Goal: Information Seeking & Learning: Learn about a topic

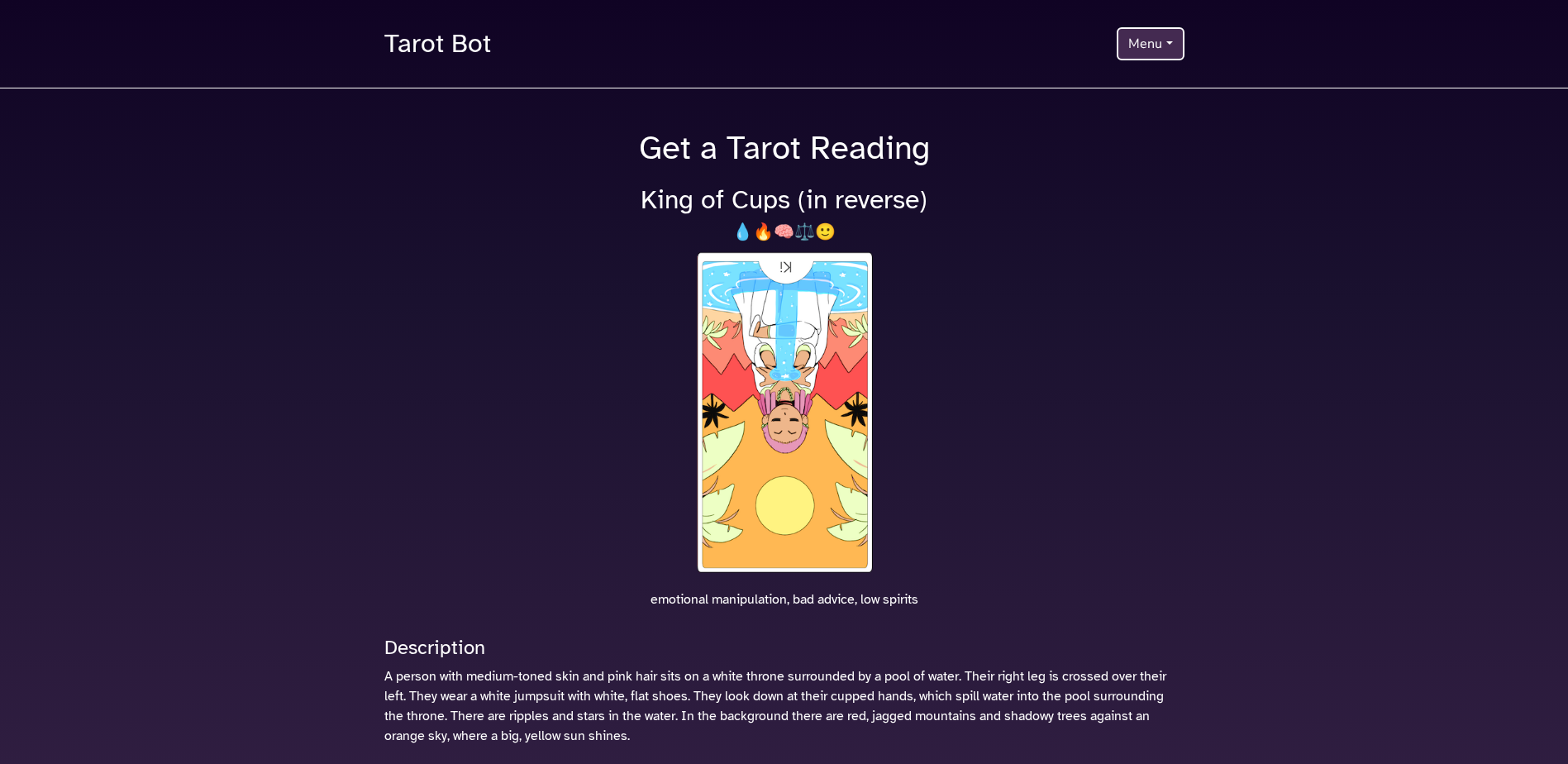
click at [1133, 45] on button "Menu" at bounding box center [1149, 44] width 67 height 33
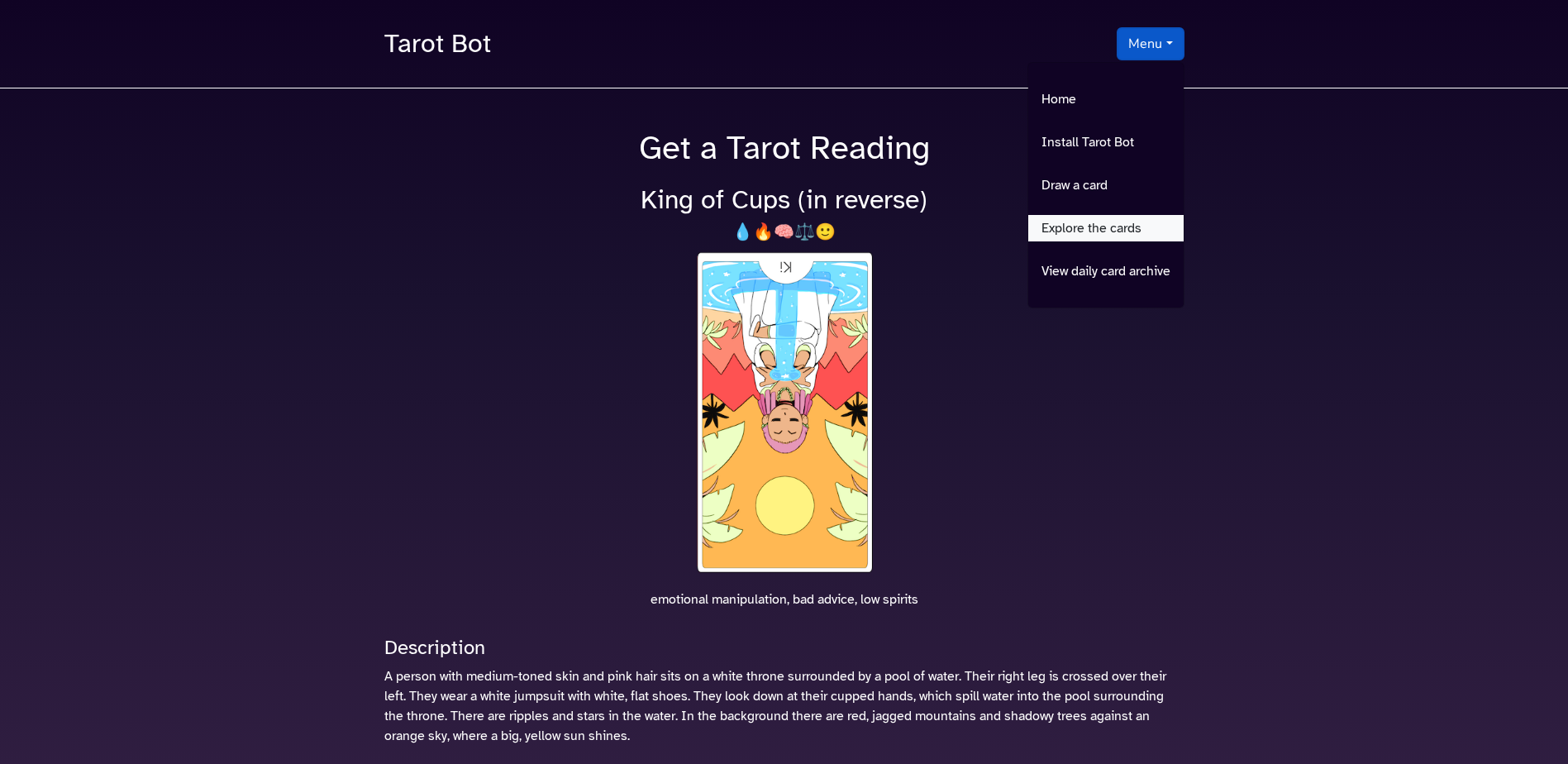
scroll to position [436, 0]
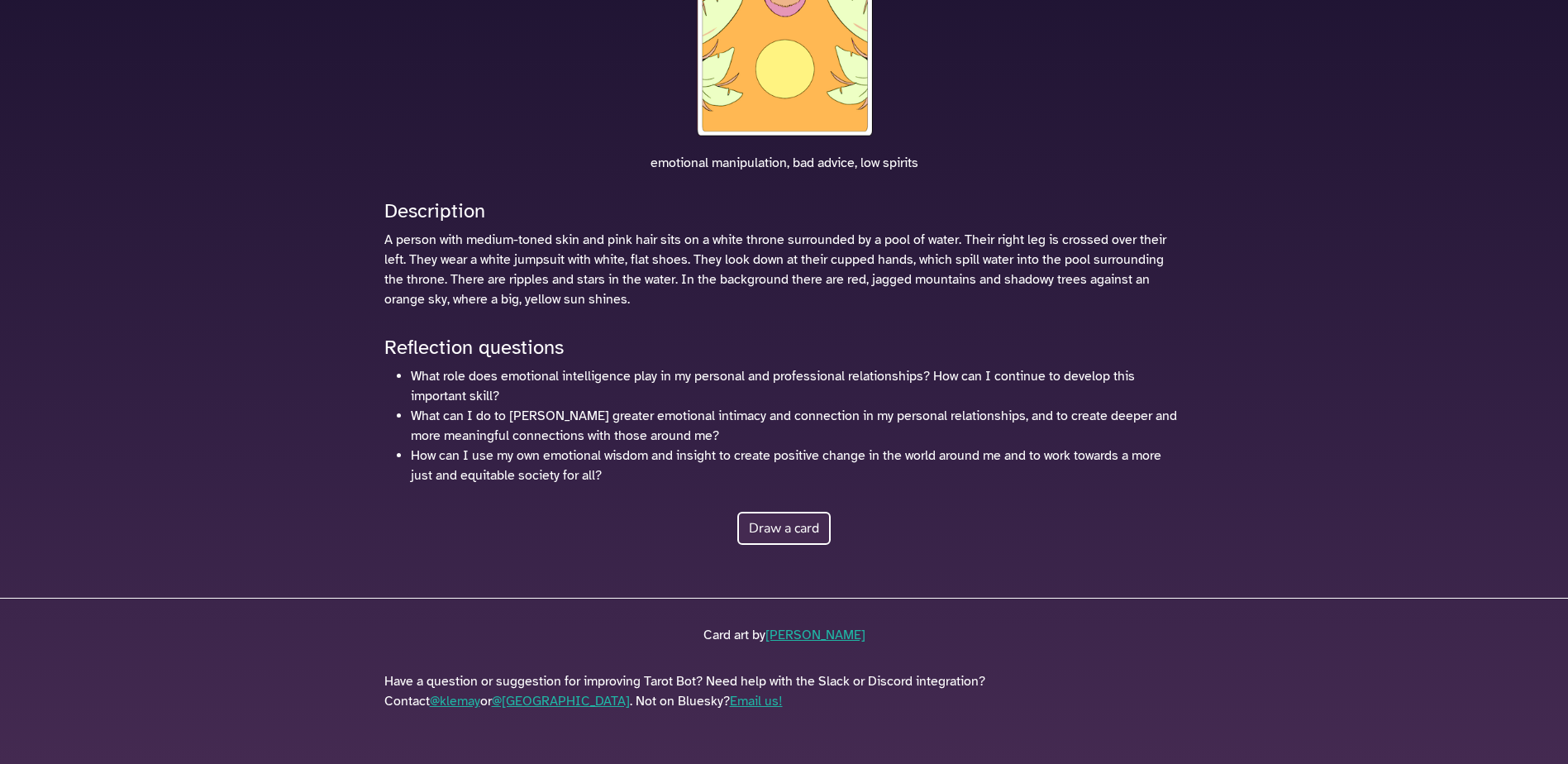
click at [795, 529] on button "Draw a card" at bounding box center [783, 528] width 93 height 33
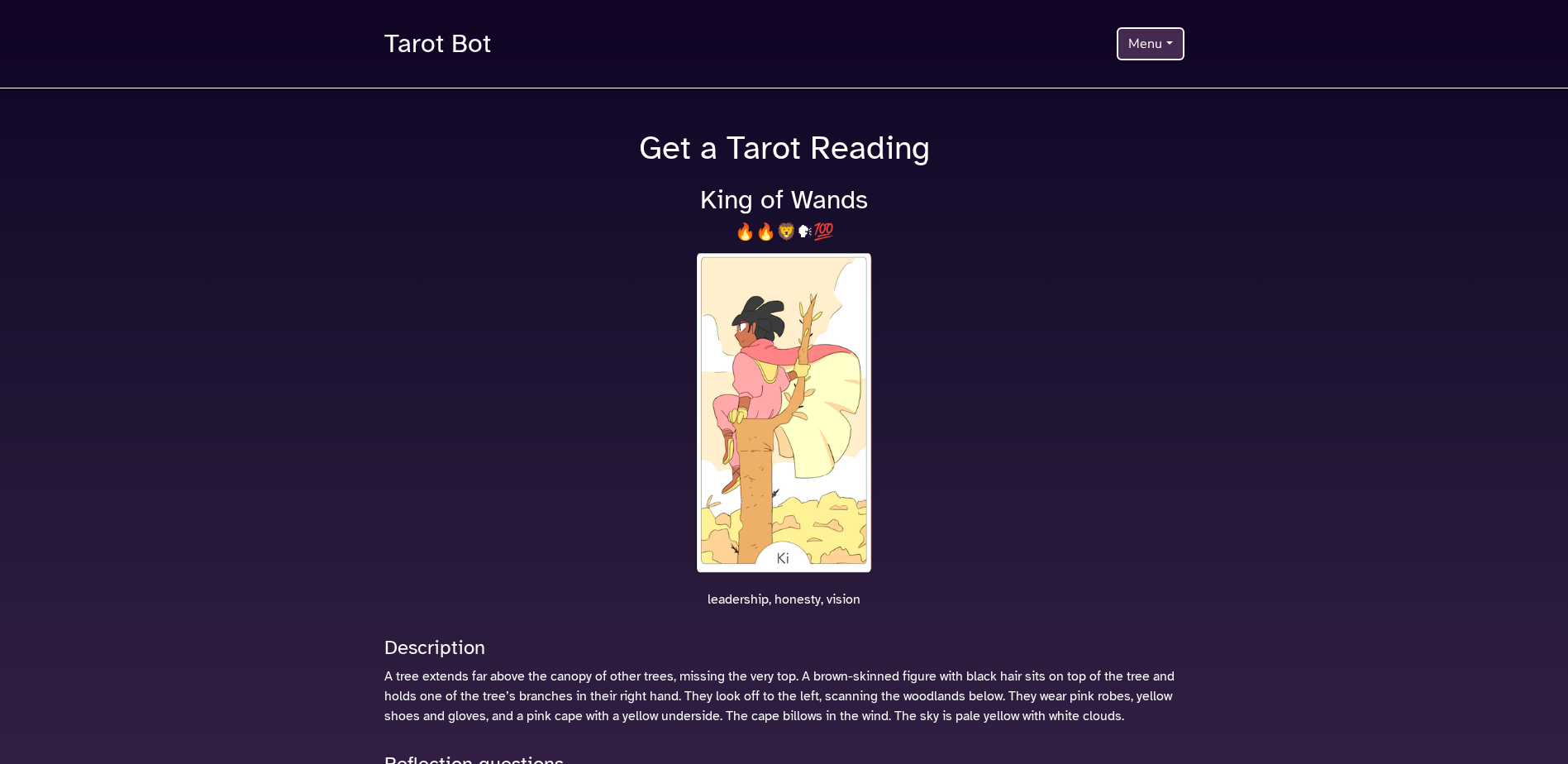
scroll to position [248, 0]
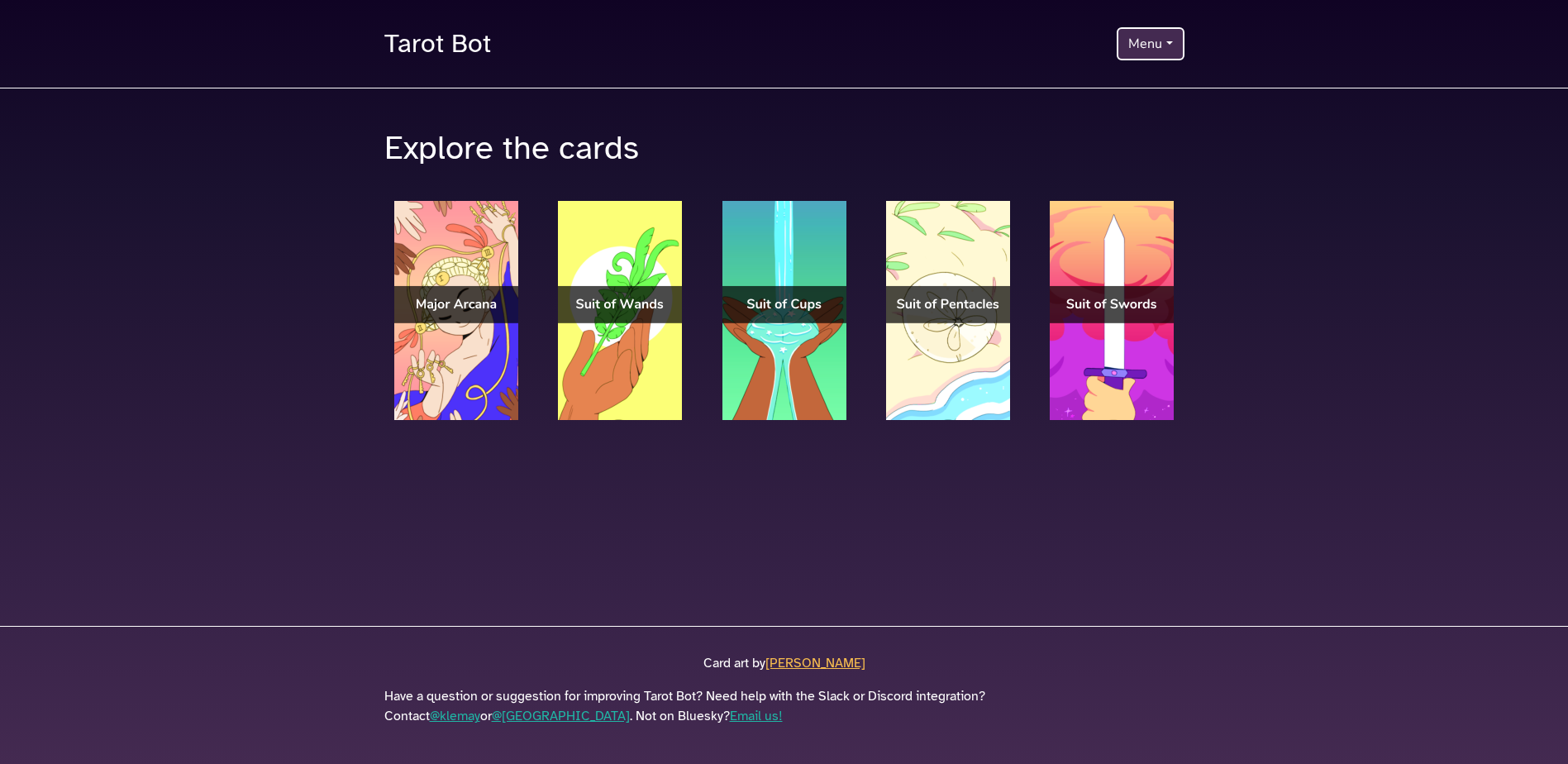
scroll to position [2, 0]
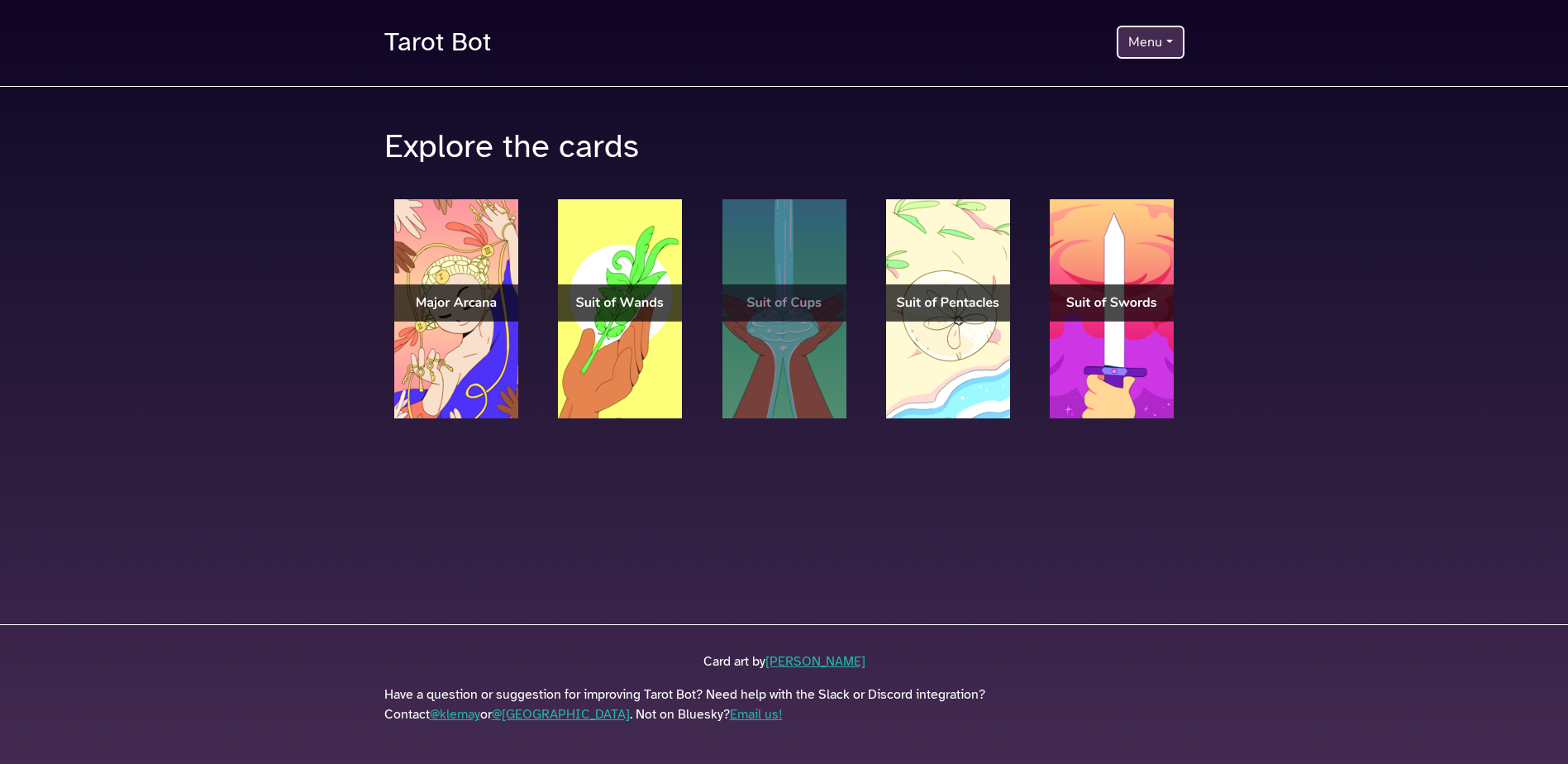
click at [818, 325] on img at bounding box center [784, 308] width 124 height 219
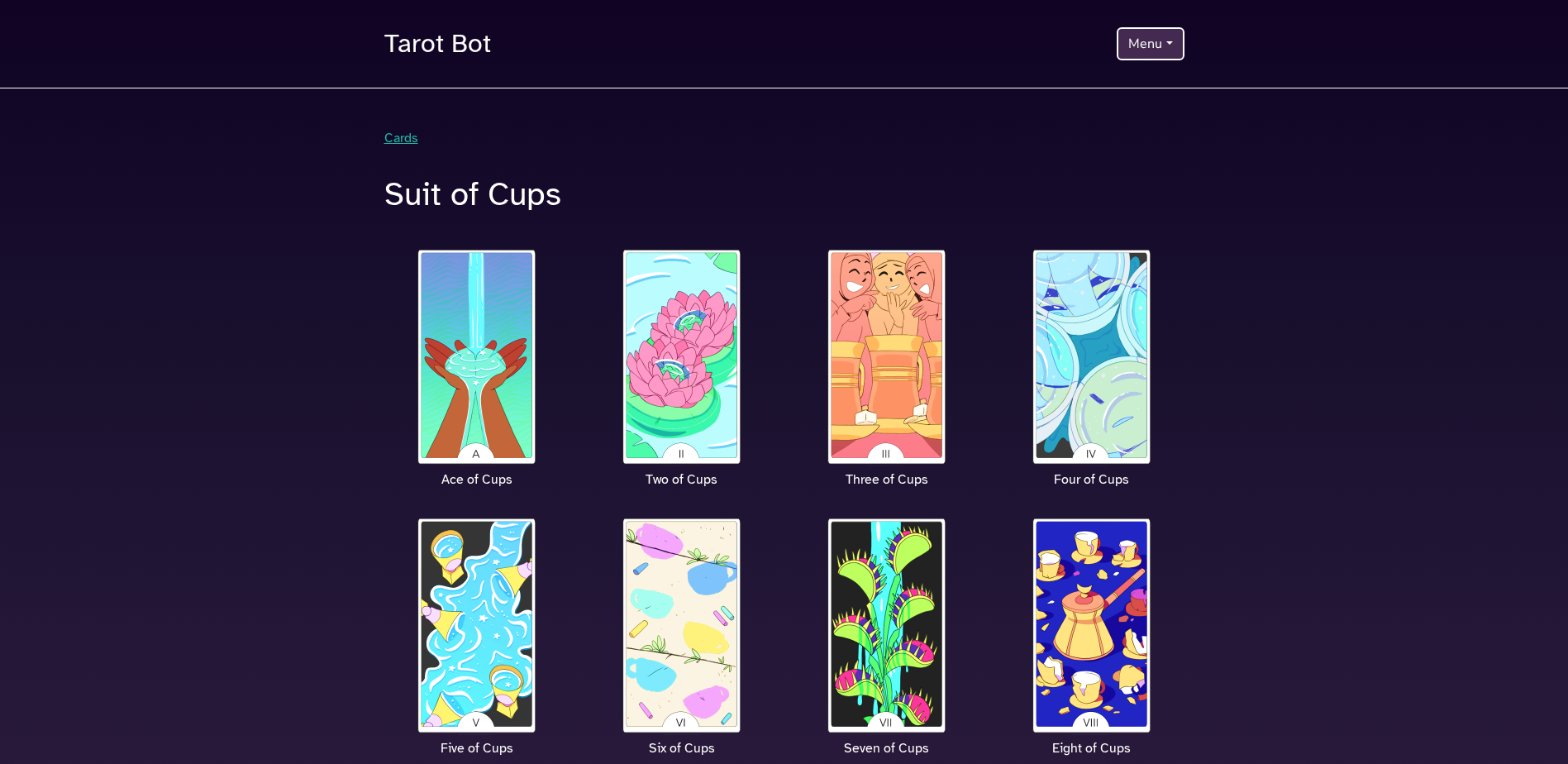
scroll to position [578, 0]
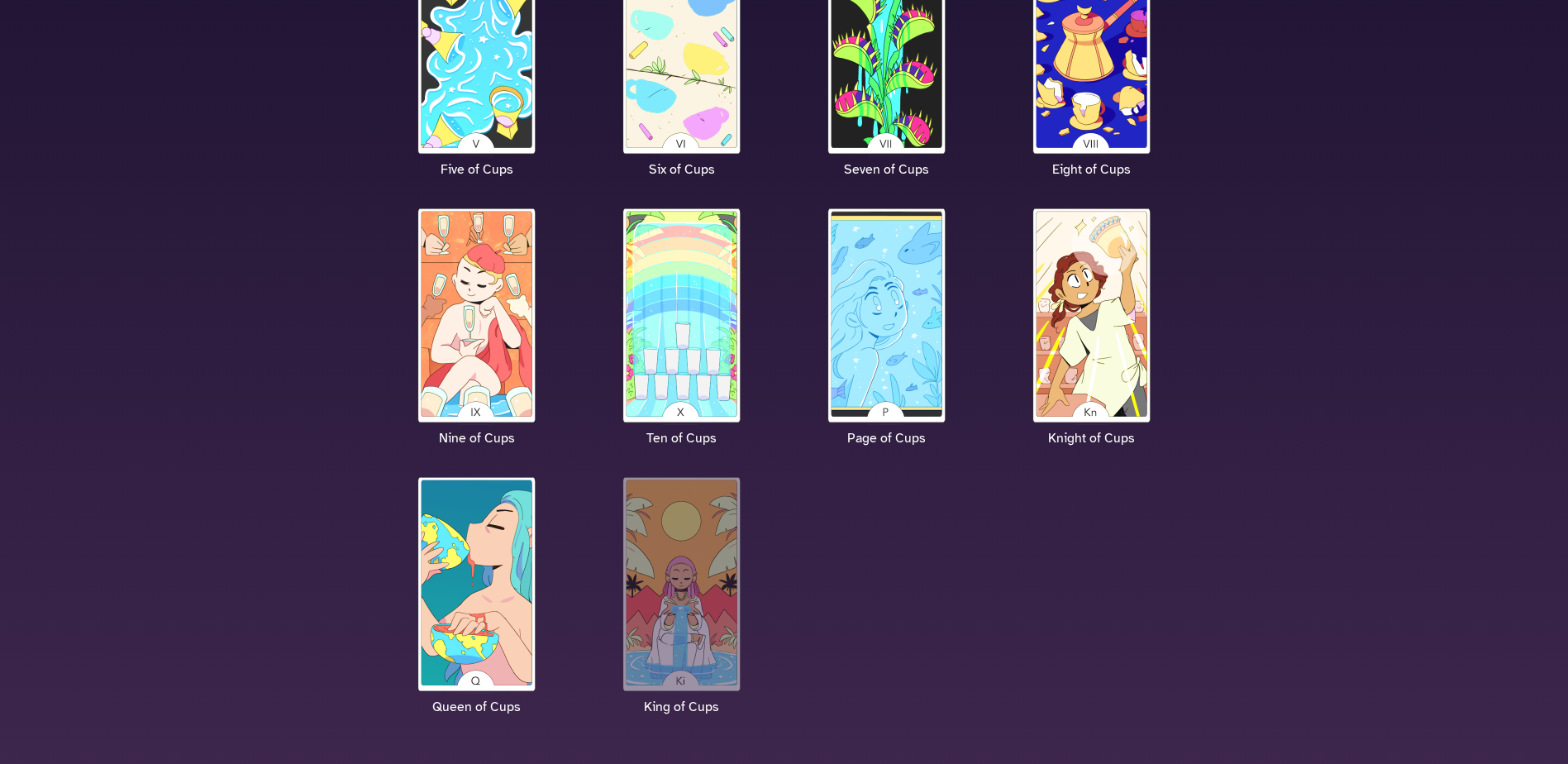
click at [675, 549] on img at bounding box center [682, 584] width 124 height 219
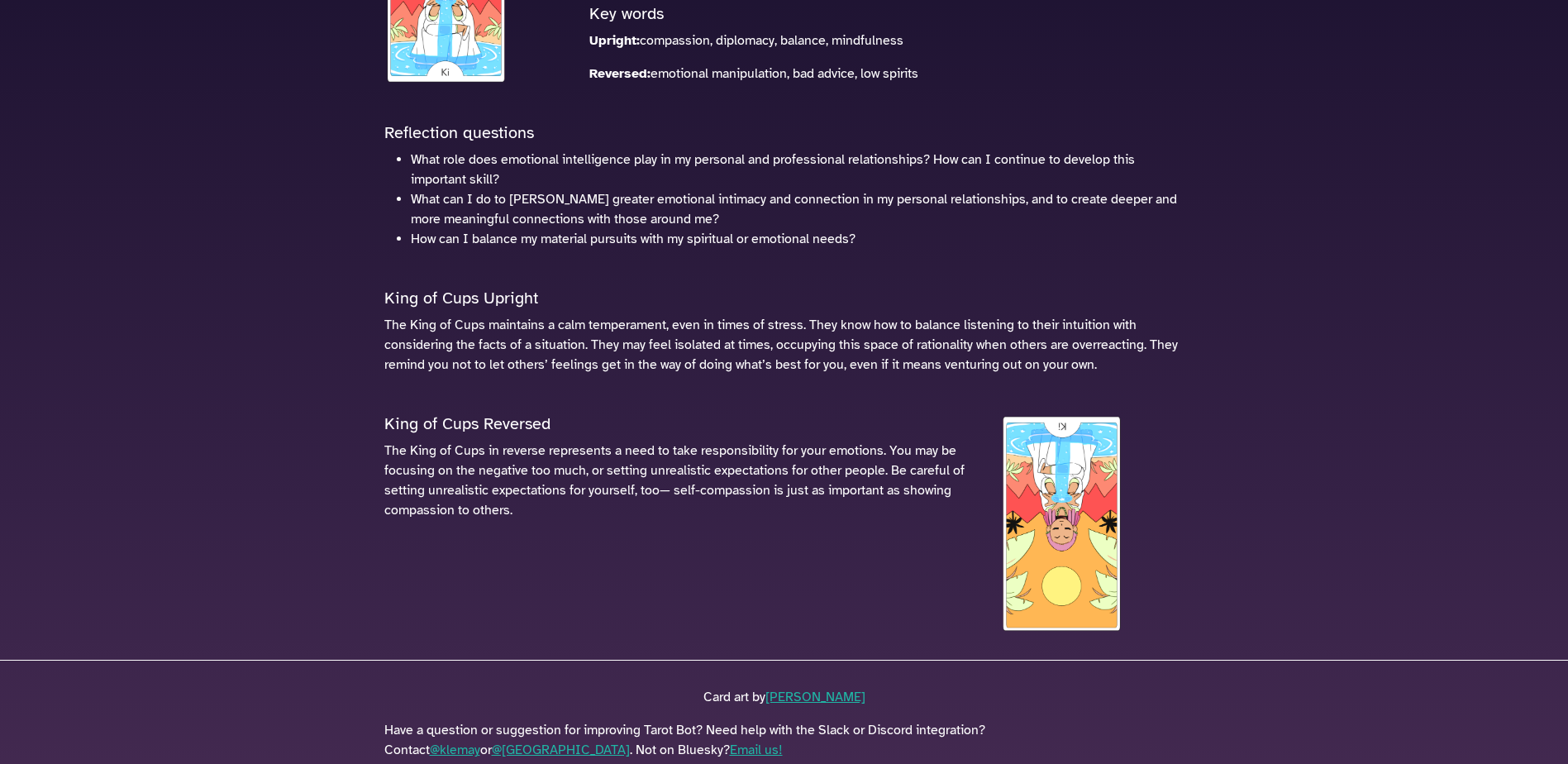
scroll to position [330, 0]
